Goal: Task Accomplishment & Management: Manage account settings

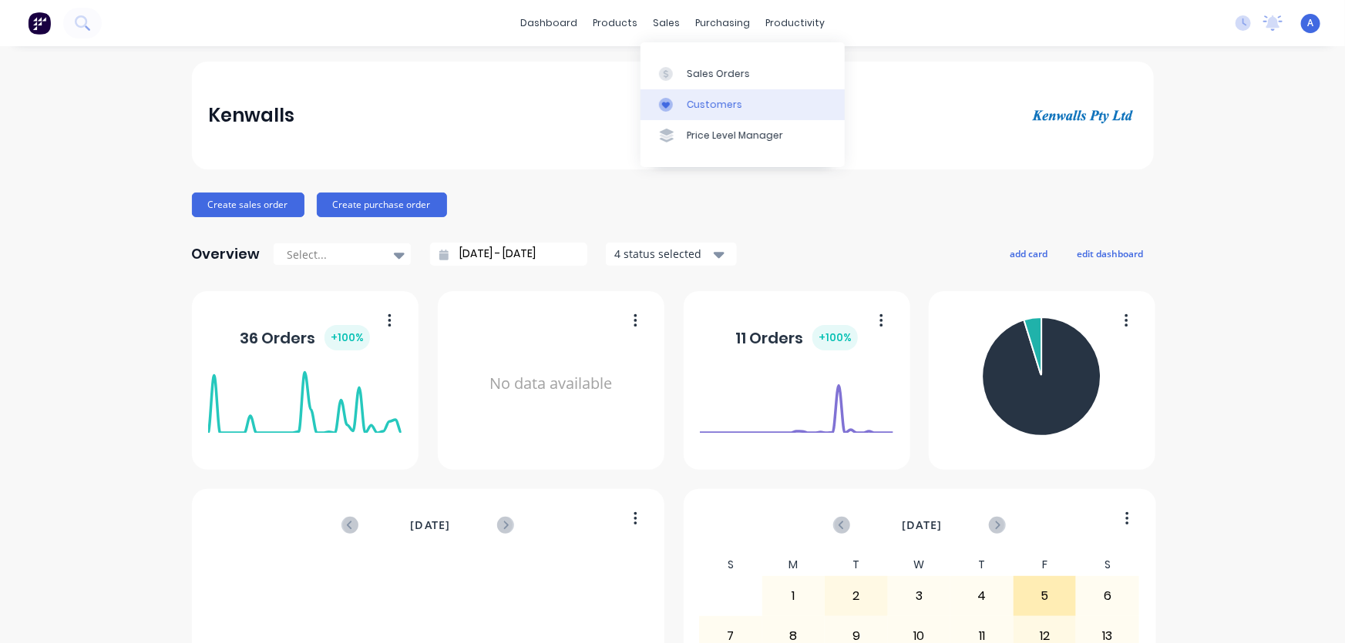
click at [703, 109] on div "Customers" at bounding box center [714, 105] width 55 height 14
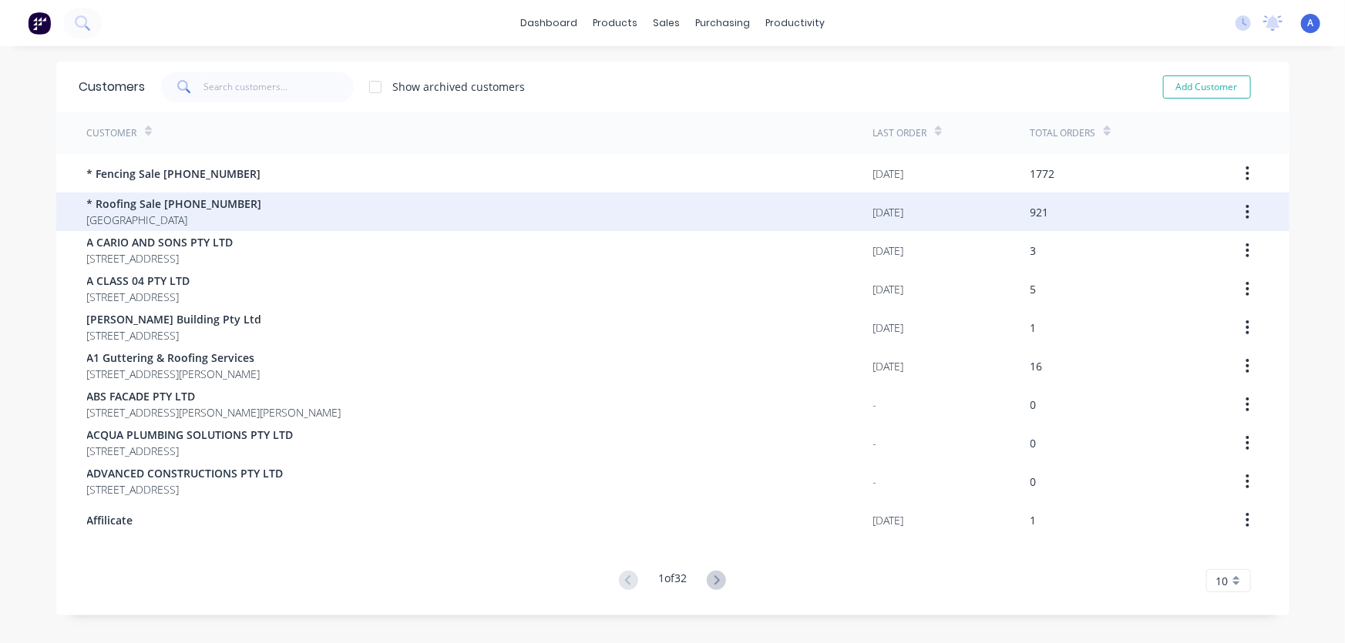
click at [139, 208] on span "* Roofing Sale [PHONE_NUMBER]" at bounding box center [174, 204] width 175 height 16
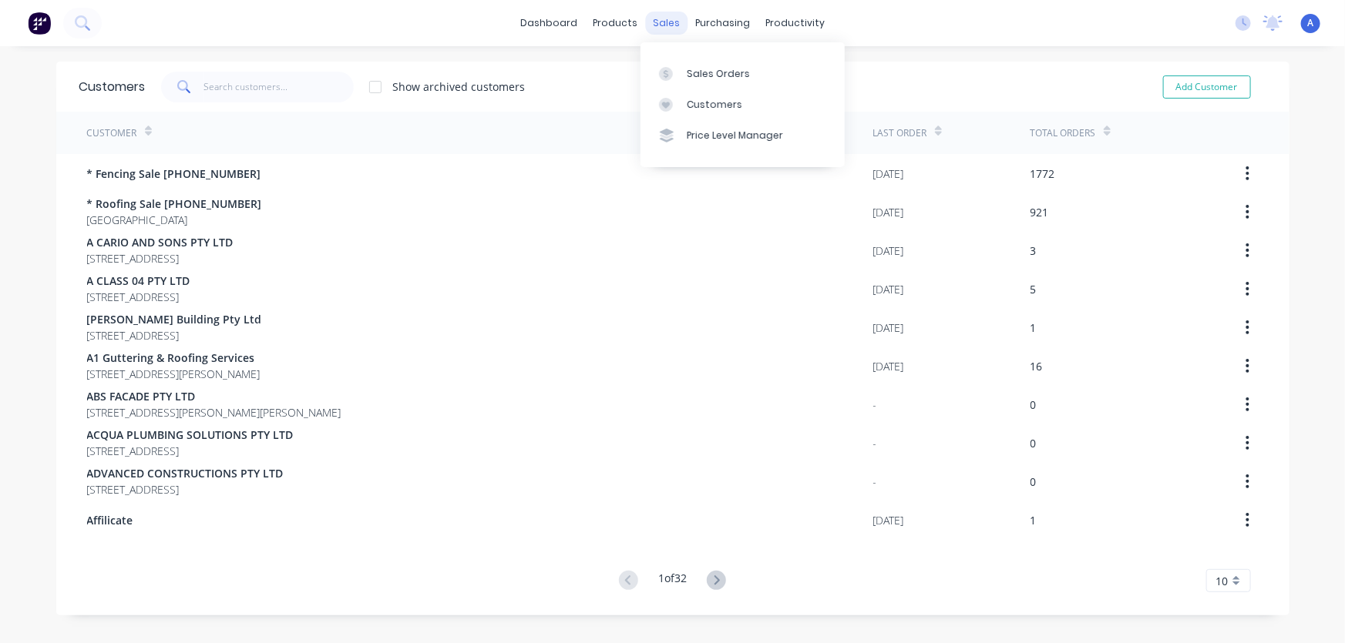
click at [657, 21] on div "sales" at bounding box center [666, 23] width 42 height 23
click at [681, 103] on div at bounding box center [670, 105] width 23 height 14
click at [237, 86] on input "text" at bounding box center [278, 87] width 150 height 31
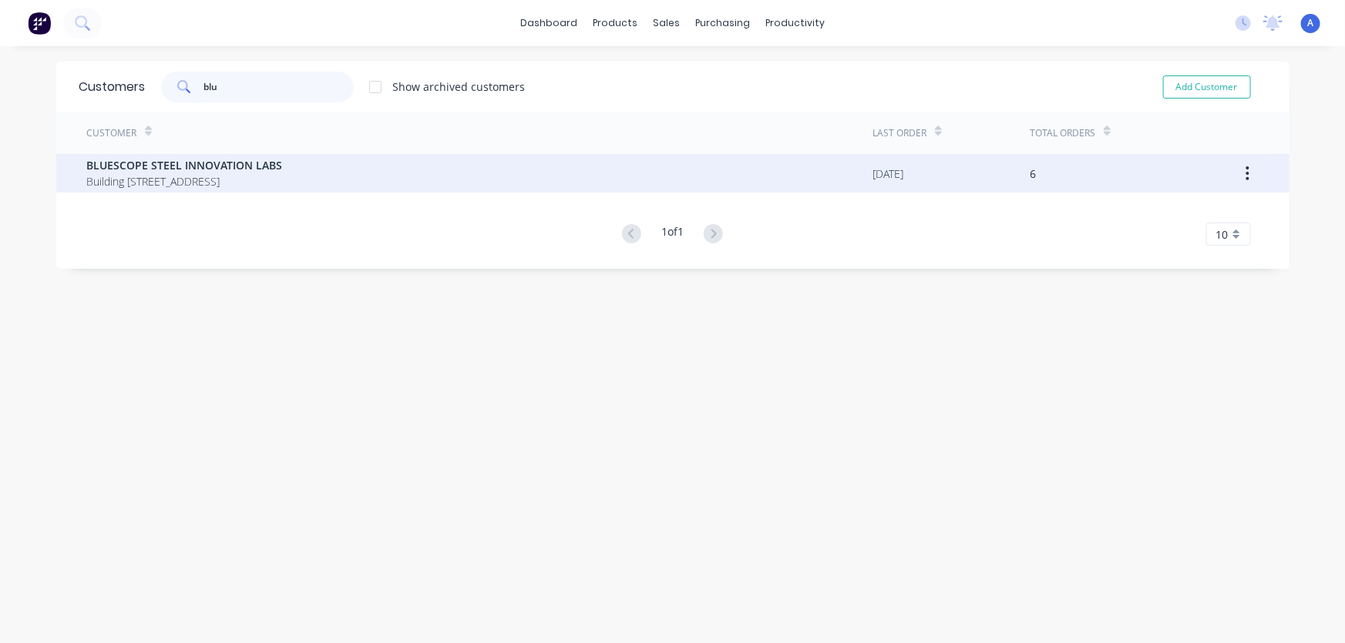
type input "blu"
click at [231, 180] on span "Building [STREET_ADDRESS]" at bounding box center [185, 181] width 196 height 16
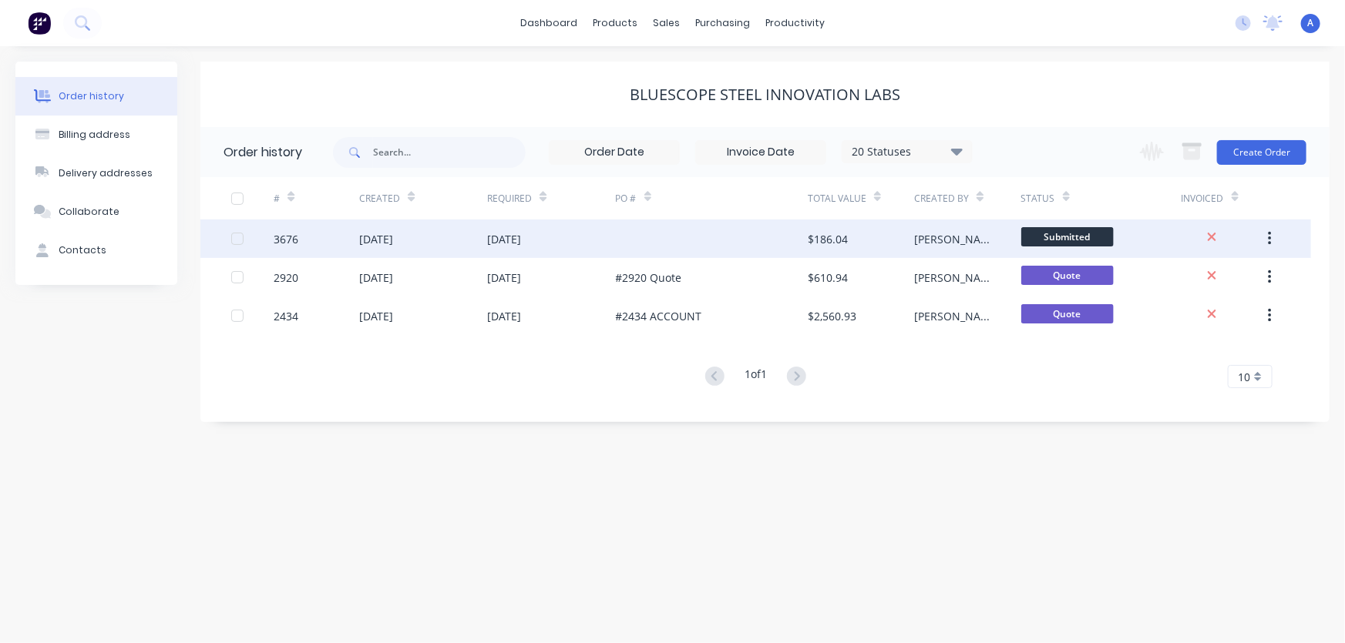
click at [857, 242] on div "$186.04" at bounding box center [861, 239] width 106 height 39
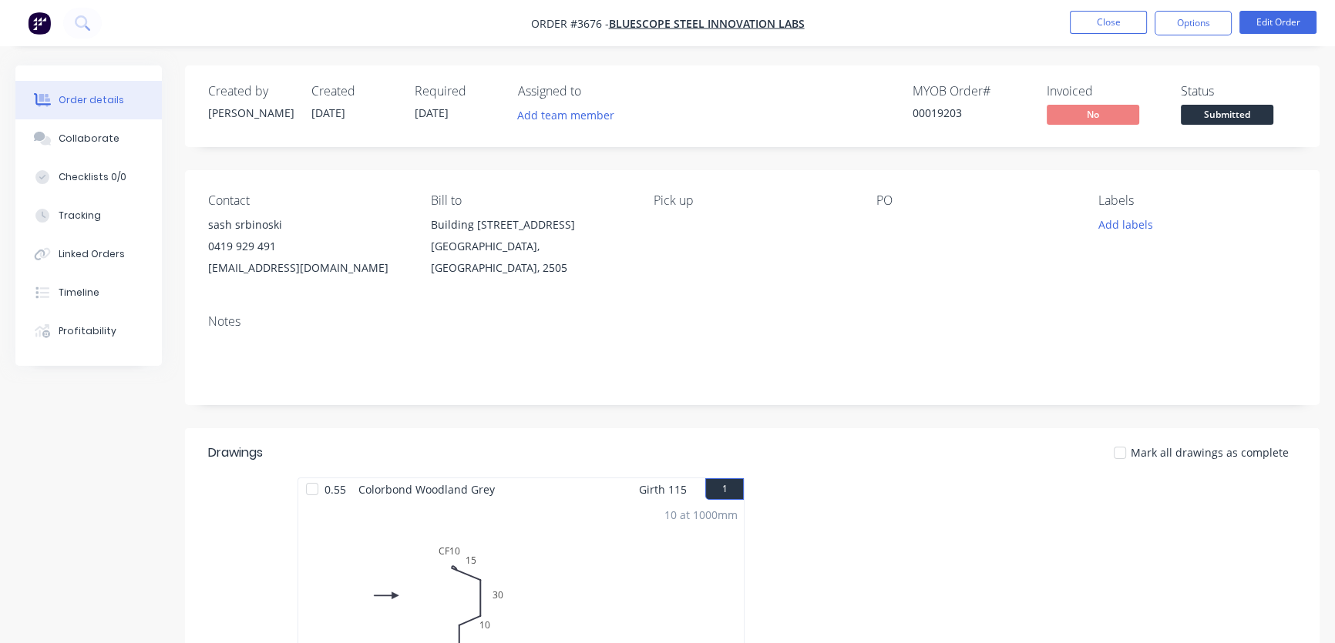
click at [874, 208] on div "Contact sash srbinoski [PHONE_NUMBER] [EMAIL_ADDRESS][DOMAIN_NAME] Bill to Buil…" at bounding box center [752, 236] width 1134 height 132
click at [884, 217] on div at bounding box center [971, 225] width 193 height 22
click at [1278, 21] on button "Edit Order" at bounding box center [1277, 22] width 77 height 23
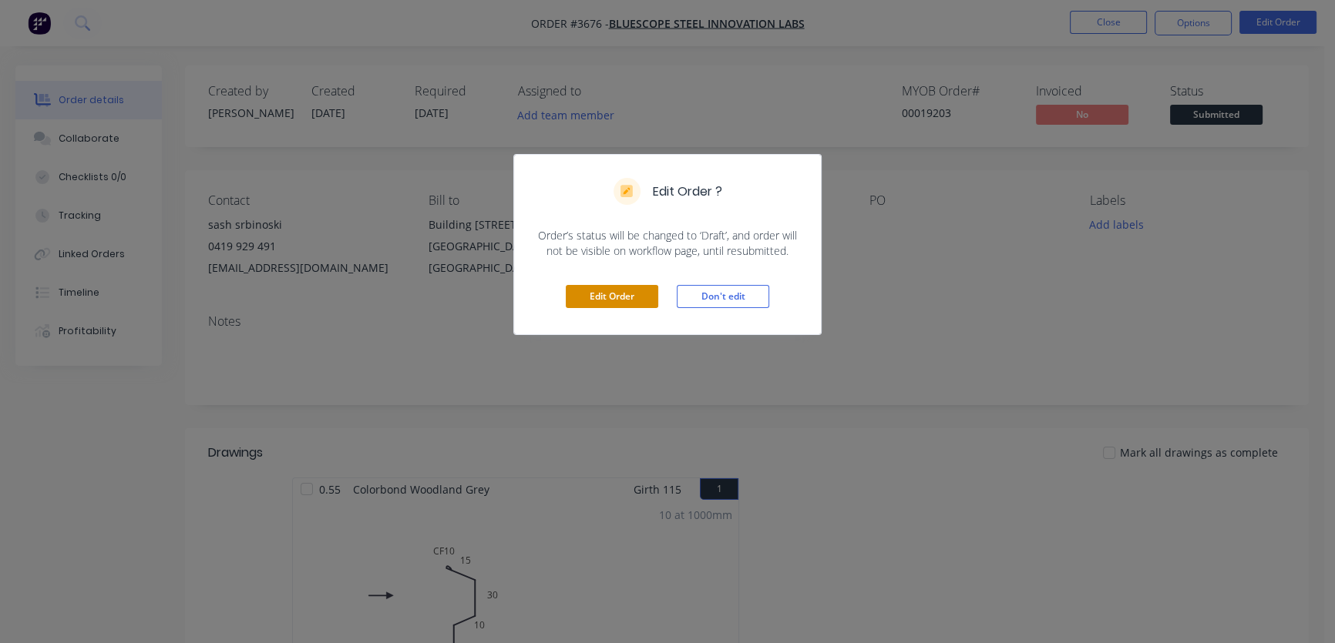
click at [601, 300] on button "Edit Order" at bounding box center [612, 296] width 92 height 23
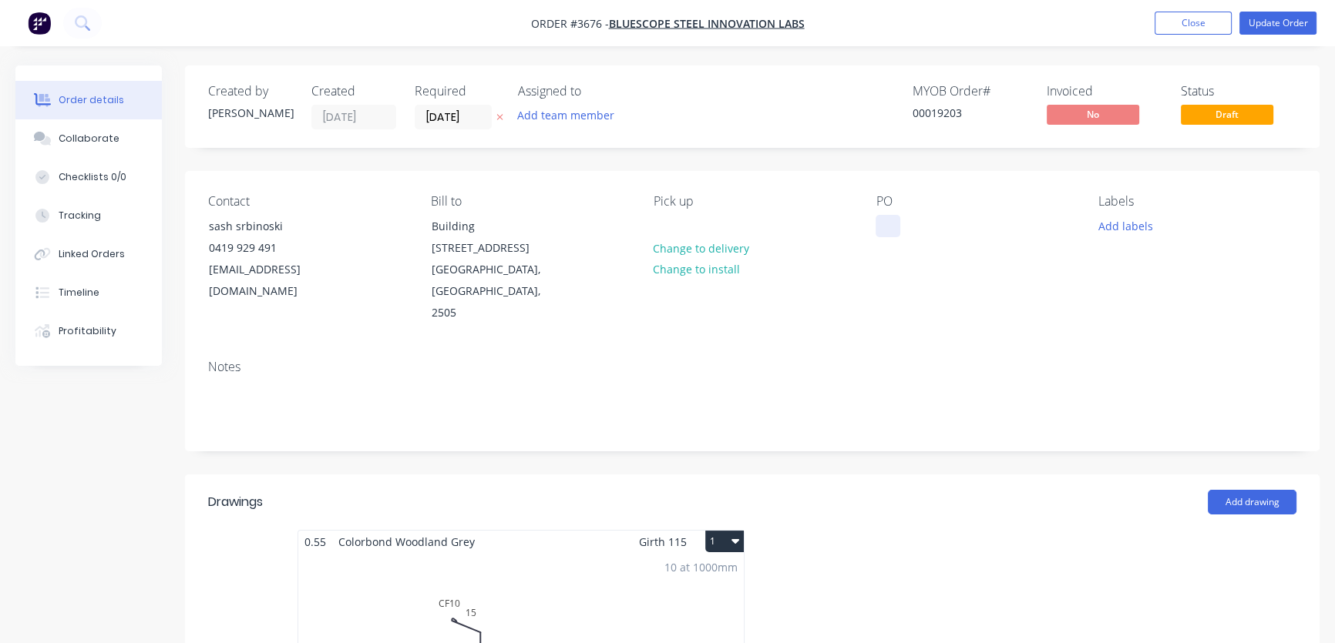
click at [887, 220] on div at bounding box center [887, 226] width 25 height 22
click at [1279, 23] on button "Update Order" at bounding box center [1277, 23] width 77 height 23
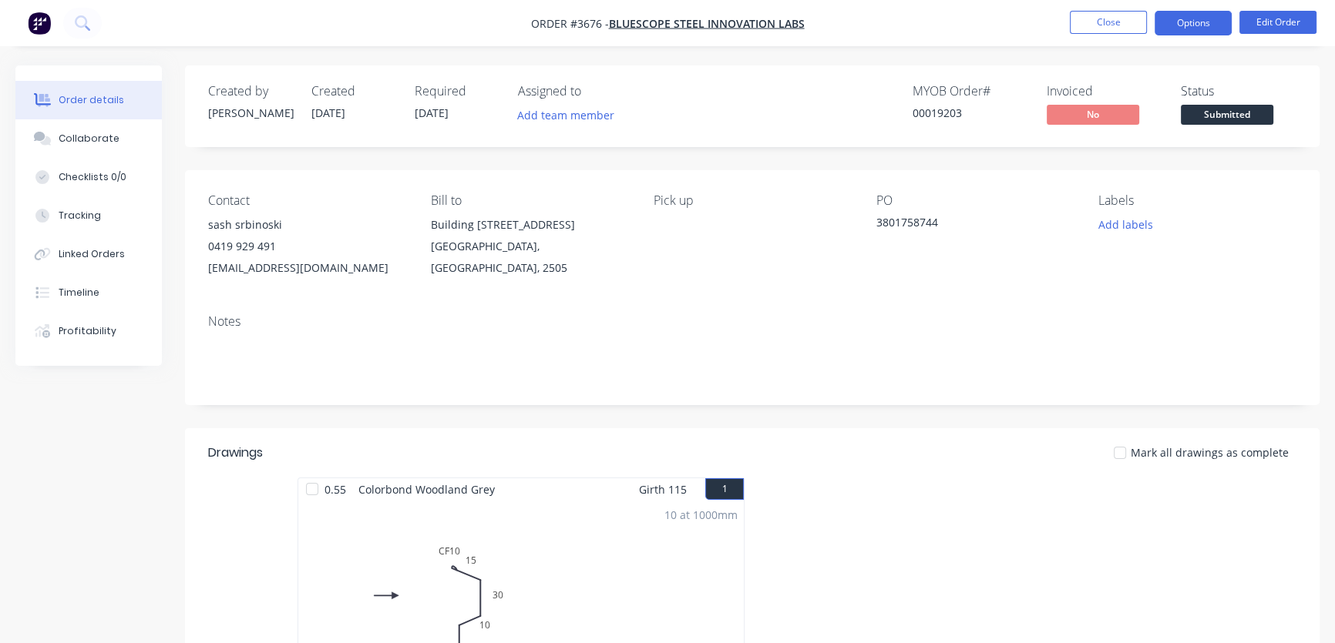
click at [1177, 22] on button "Options" at bounding box center [1192, 23] width 77 height 25
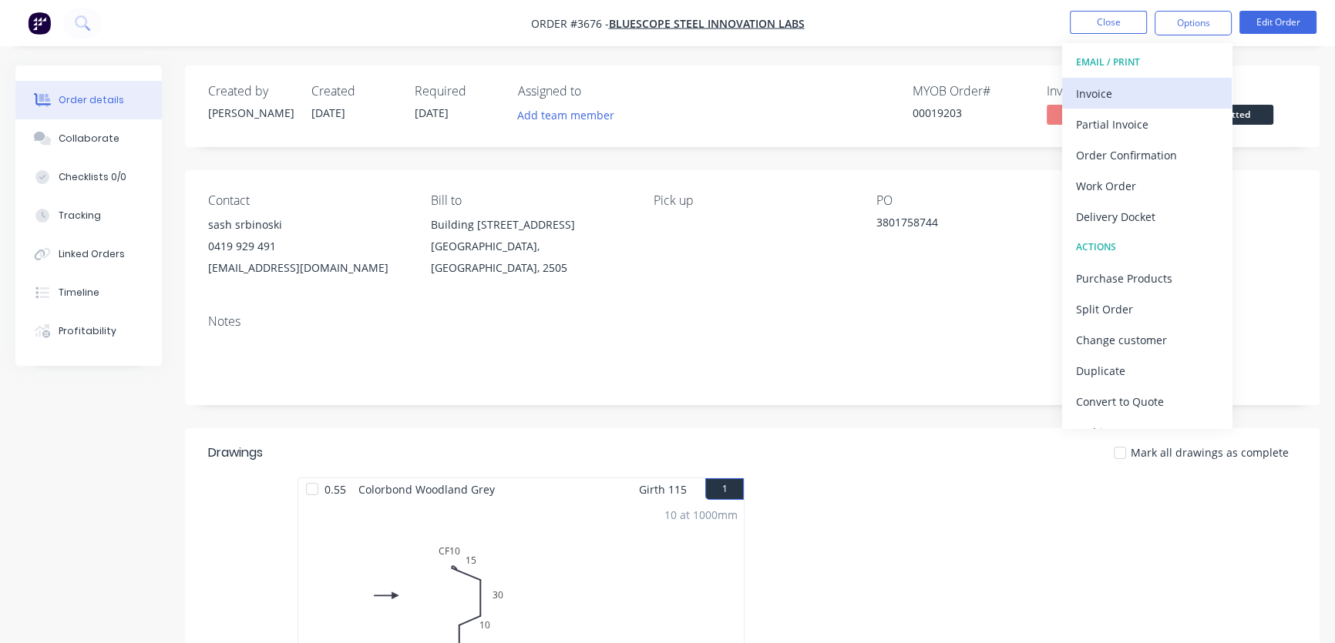
click at [1090, 96] on div "Invoice" at bounding box center [1147, 93] width 142 height 22
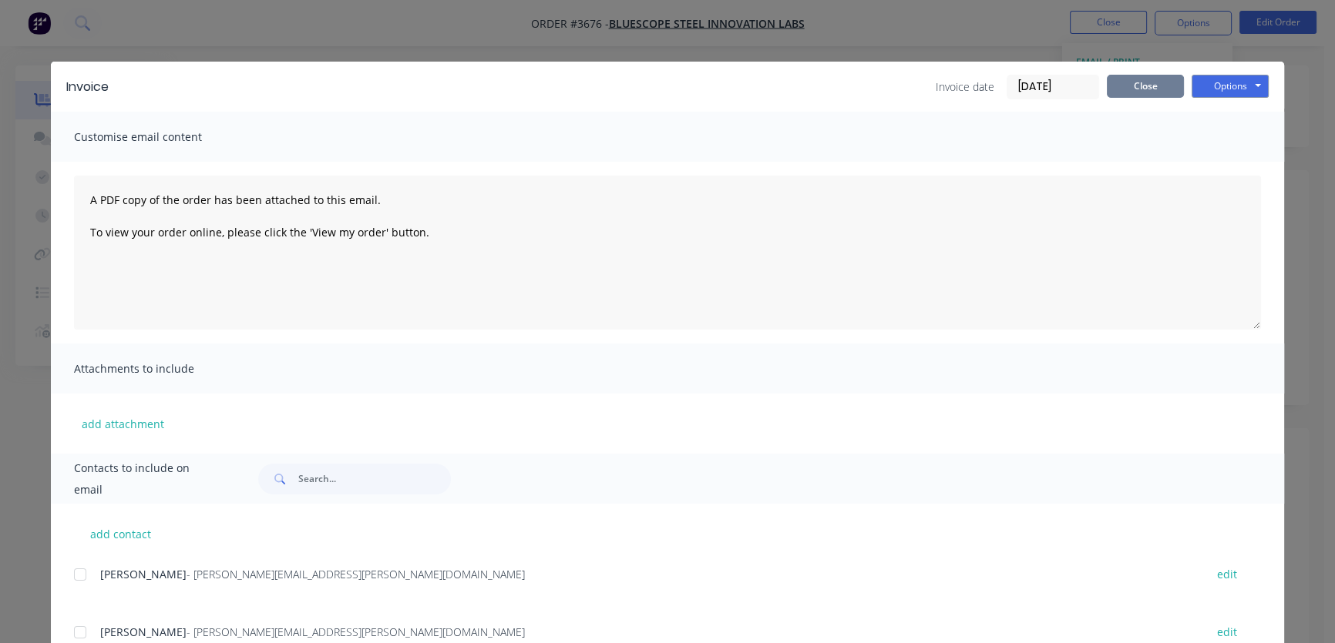
click at [1133, 89] on button "Close" at bounding box center [1144, 86] width 77 height 23
